Goal: Task Accomplishment & Management: Use online tool/utility

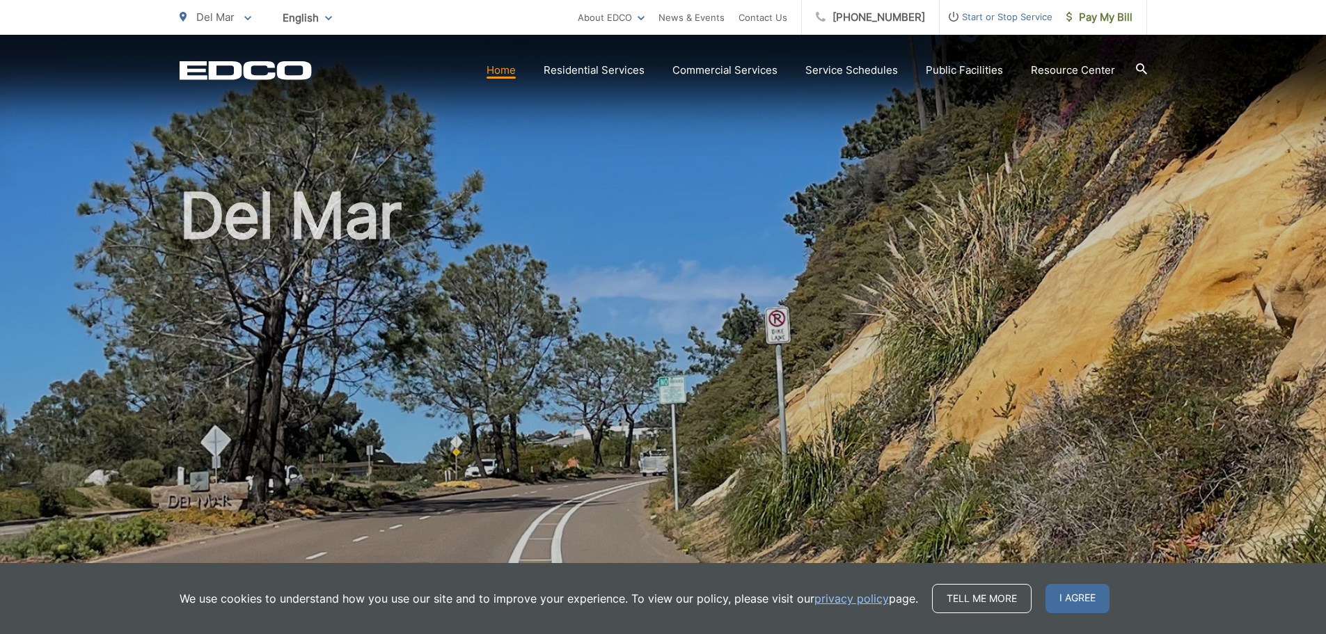
click at [1060, 599] on span "I agree" at bounding box center [1078, 598] width 64 height 29
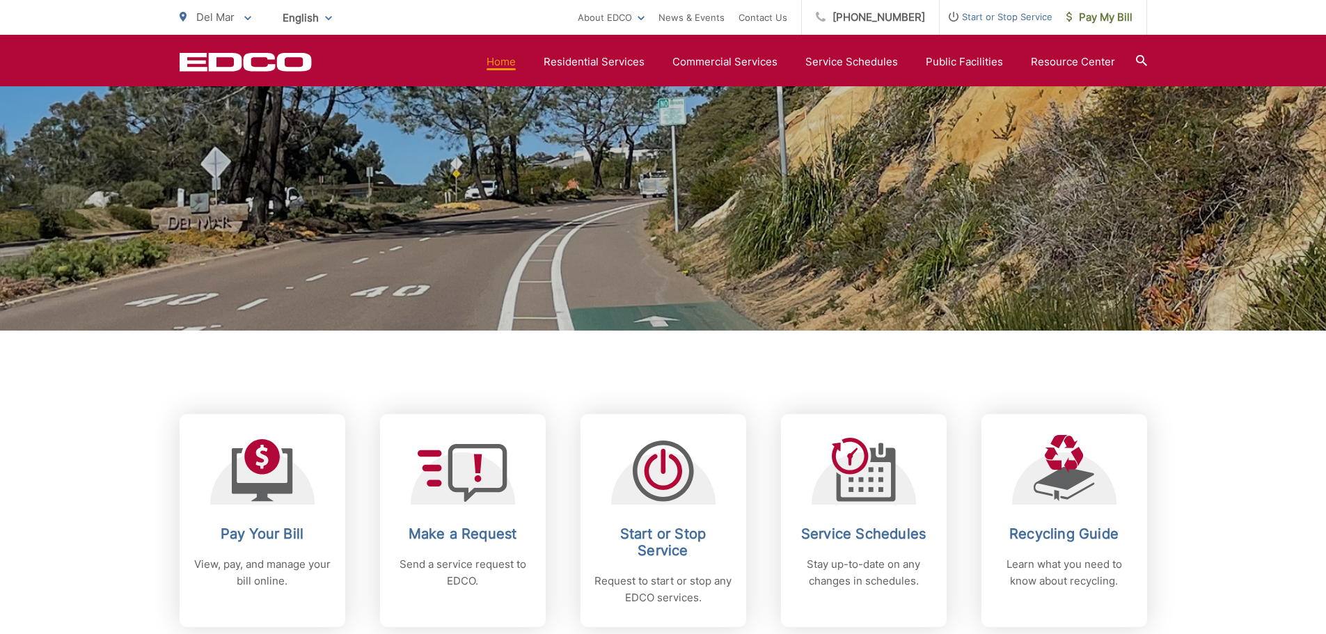
scroll to position [348, 0]
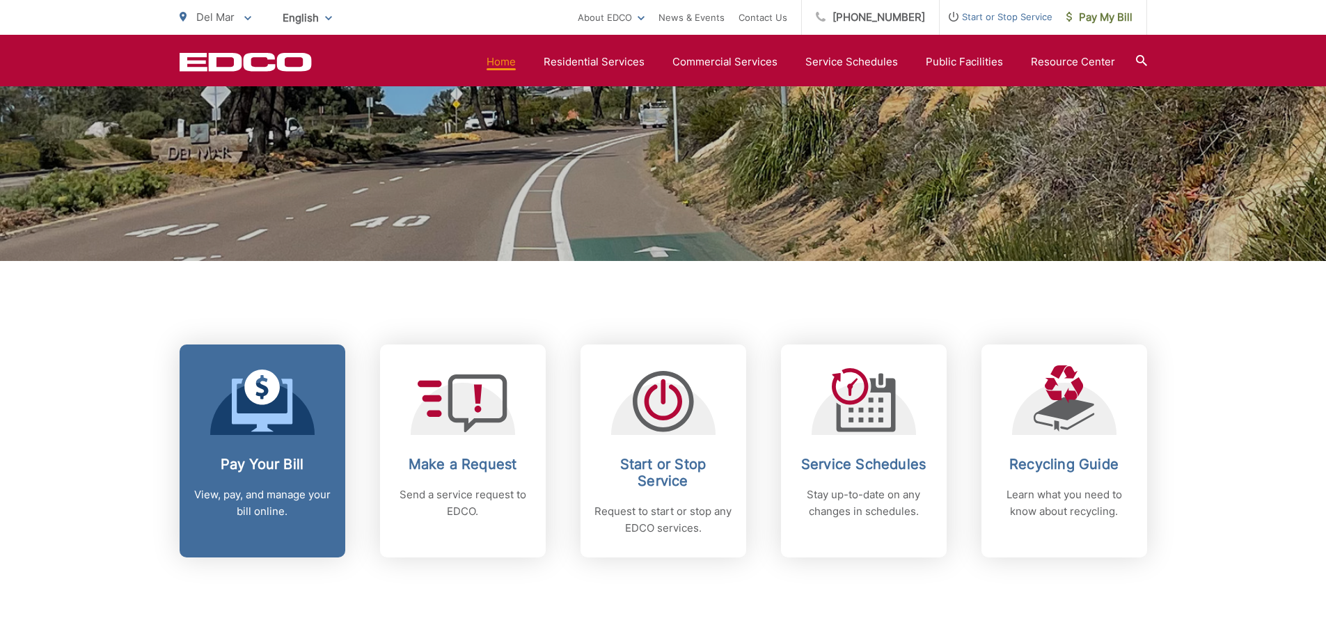
click at [269, 404] on icon at bounding box center [262, 401] width 61 height 63
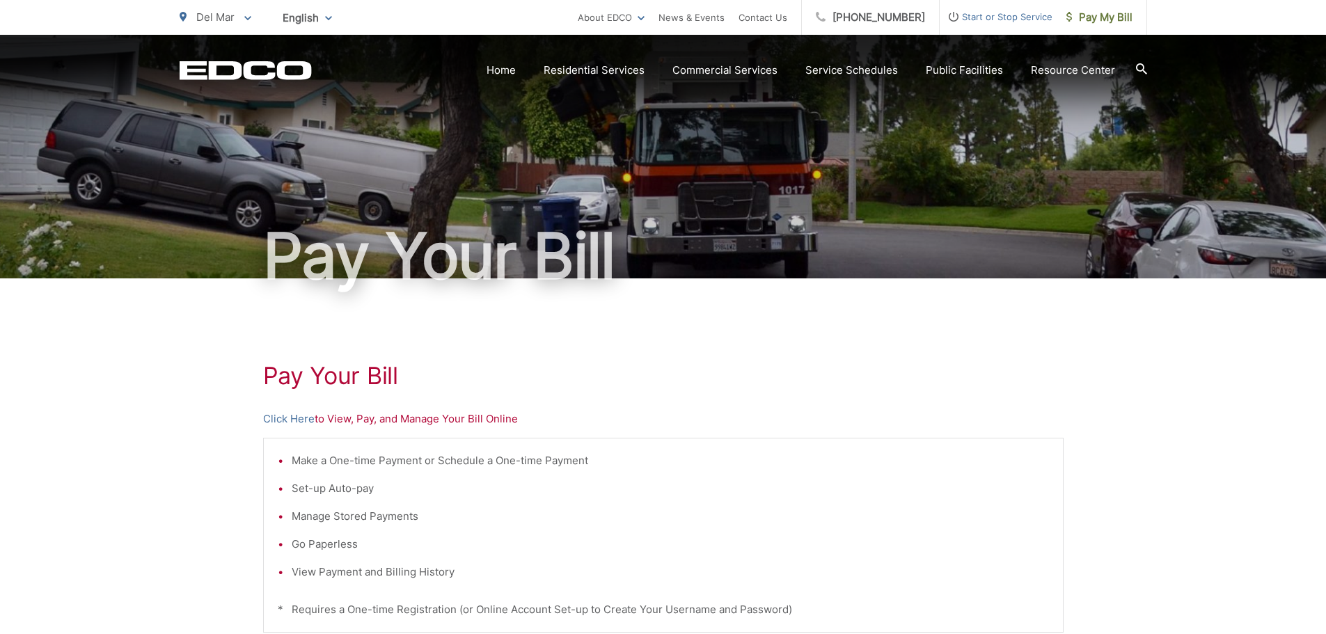
click at [489, 418] on p "Click Here to View, Pay, and Manage Your Bill Online" at bounding box center [663, 419] width 801 height 17
click at [371, 420] on p "Click Here to View, Pay, and Manage Your Bill Online" at bounding box center [663, 419] width 801 height 17
click at [338, 418] on p "Click Here to View, Pay, and Manage Your Bill Online" at bounding box center [663, 419] width 801 height 17
click at [283, 423] on link "Click Here" at bounding box center [289, 419] width 52 height 17
